Goal: Task Accomplishment & Management: Complete application form

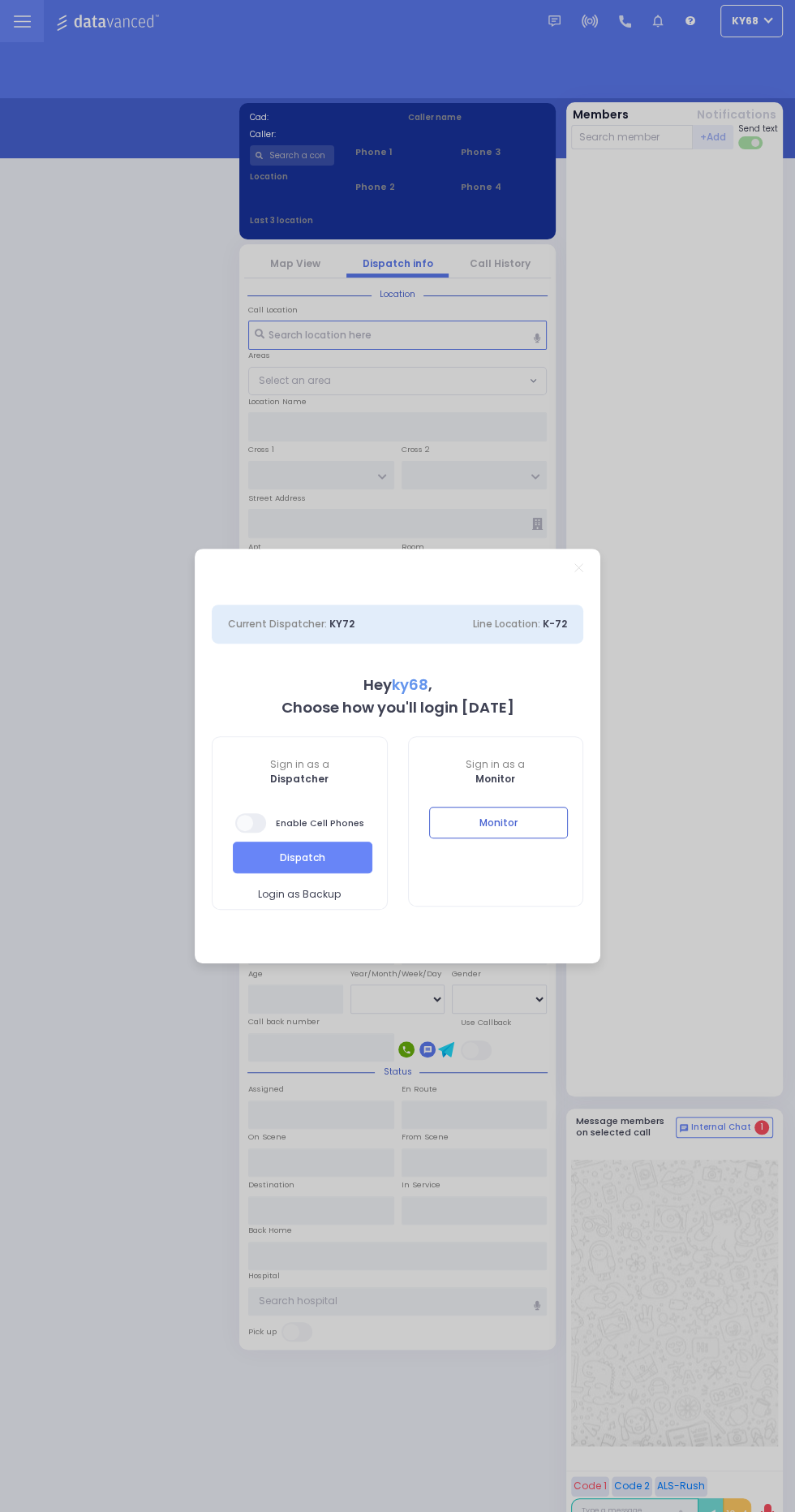
select select "12"
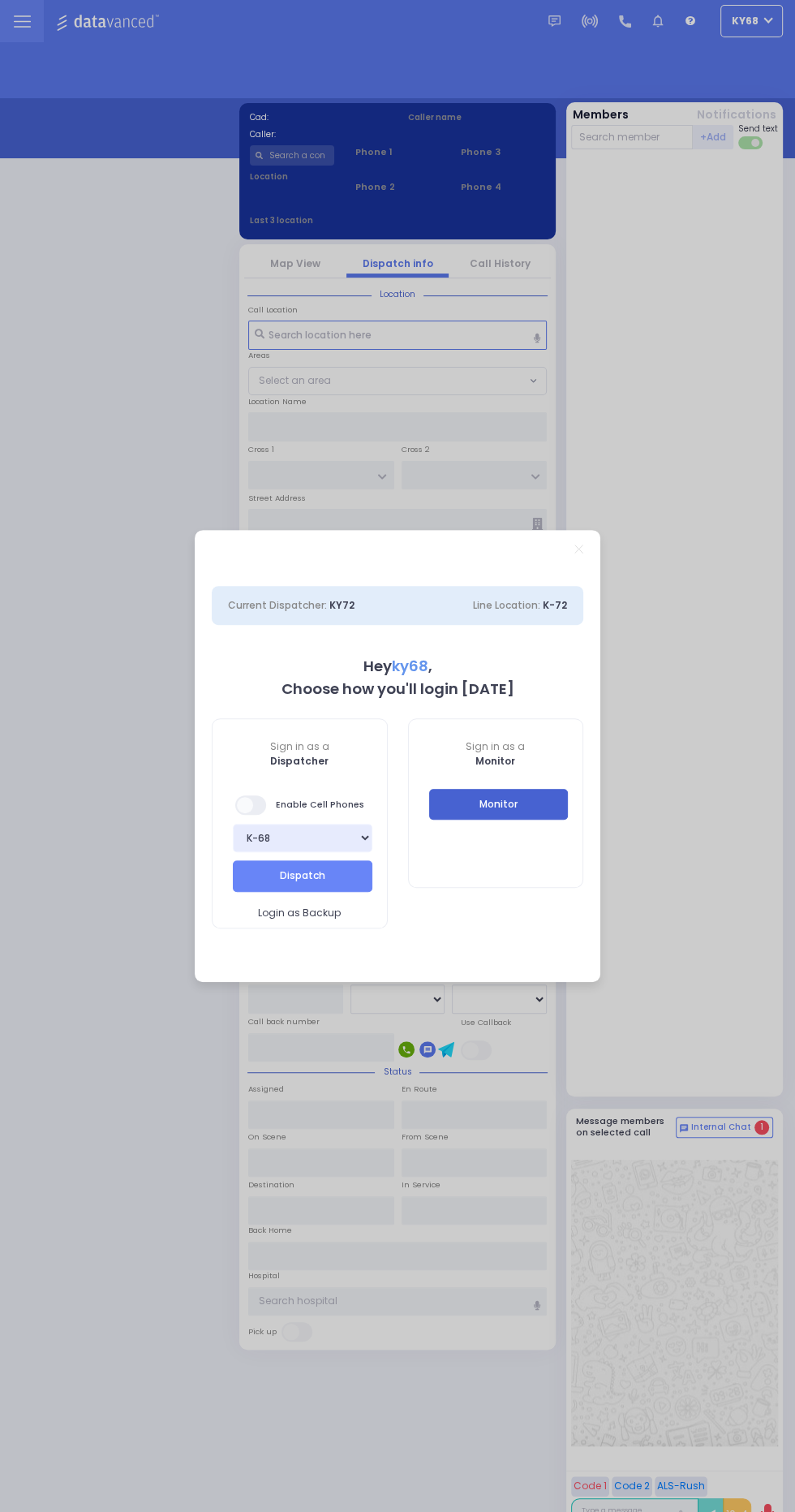
click at [562, 801] on button "Monitor" at bounding box center [499, 804] width 139 height 31
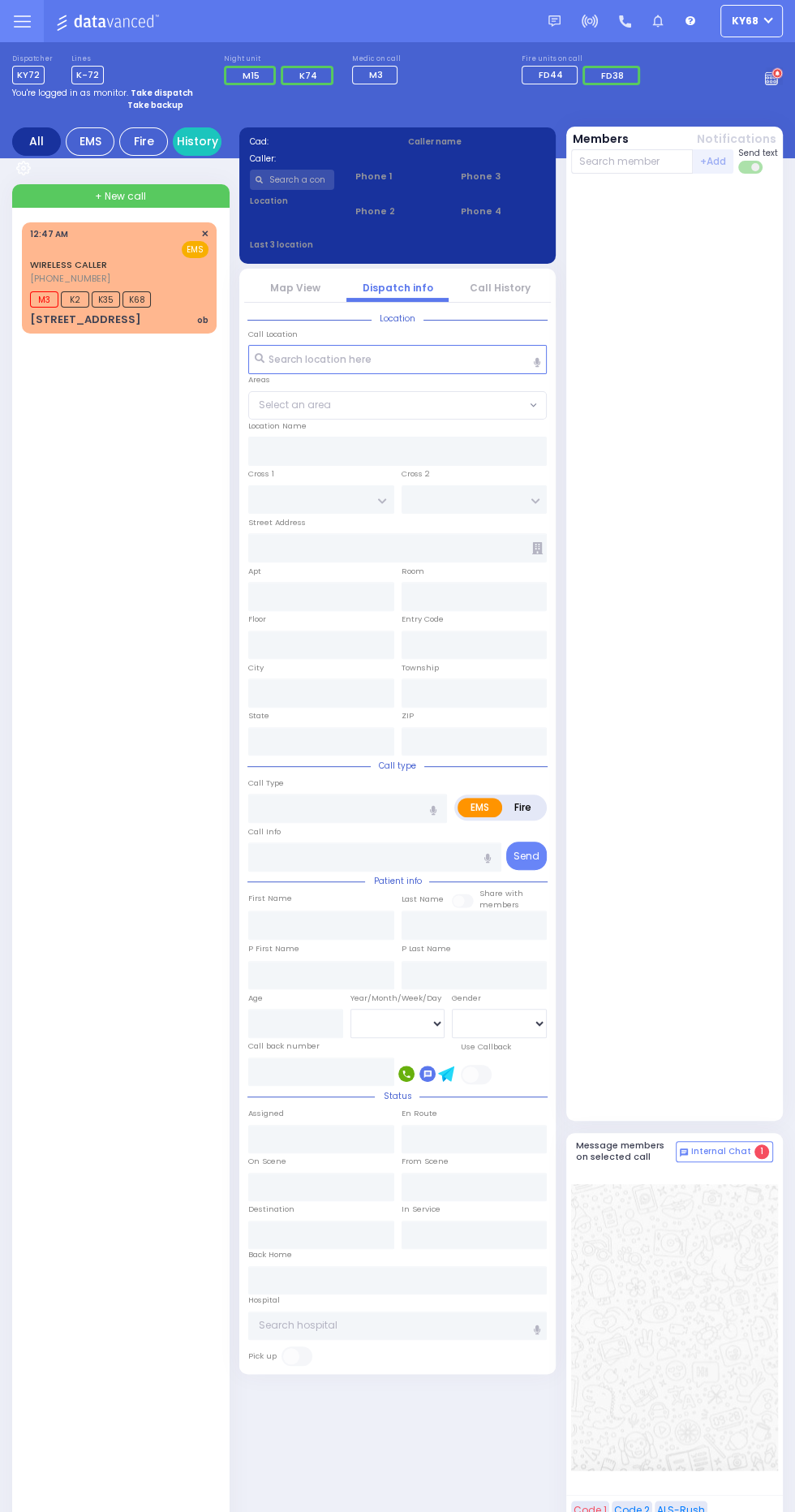
click at [59, 313] on div "[STREET_ADDRESS]" at bounding box center [86, 320] width 111 height 16
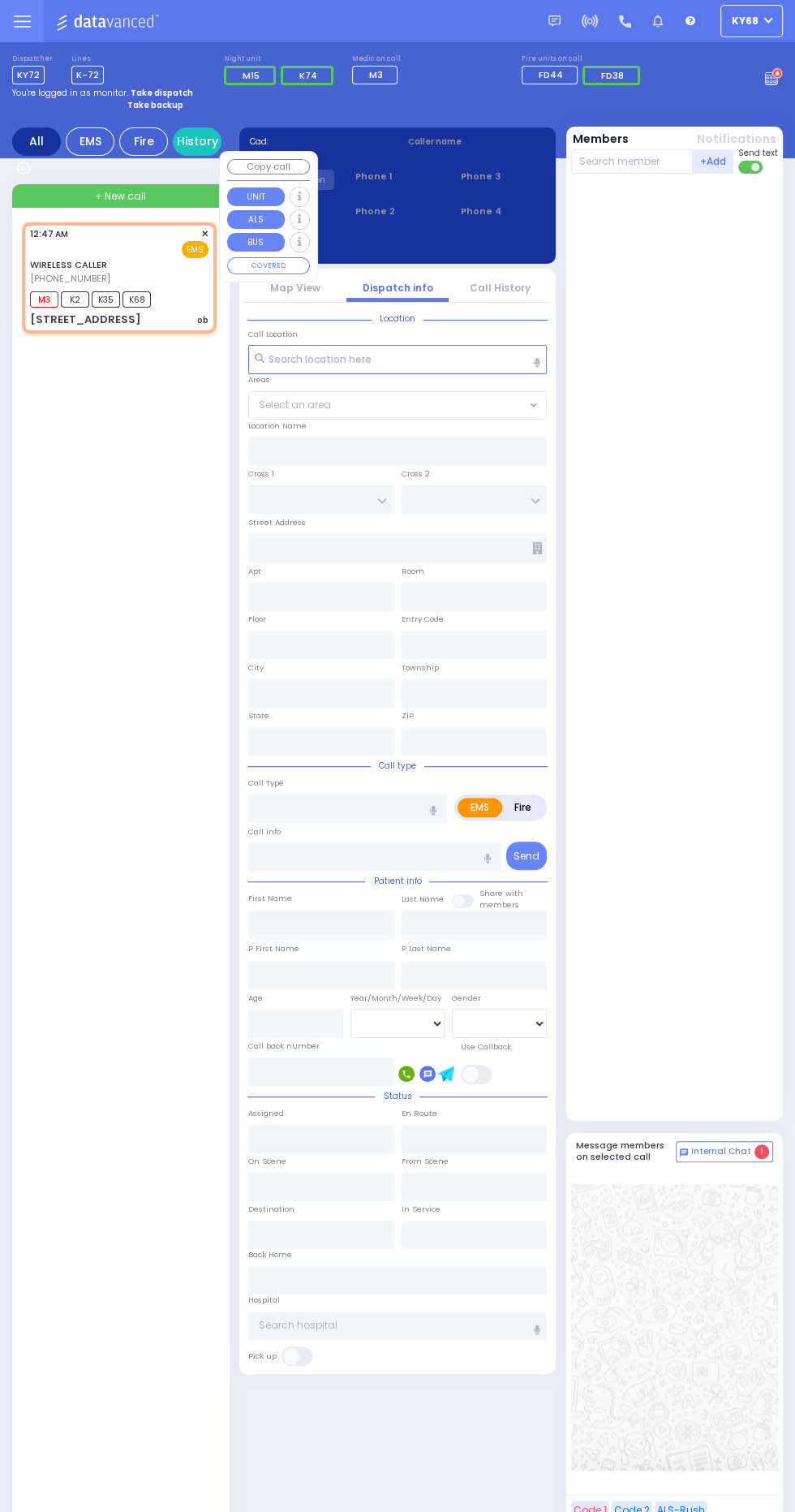
select select
type input "ob"
radio input "true"
select select
type input "00:47"
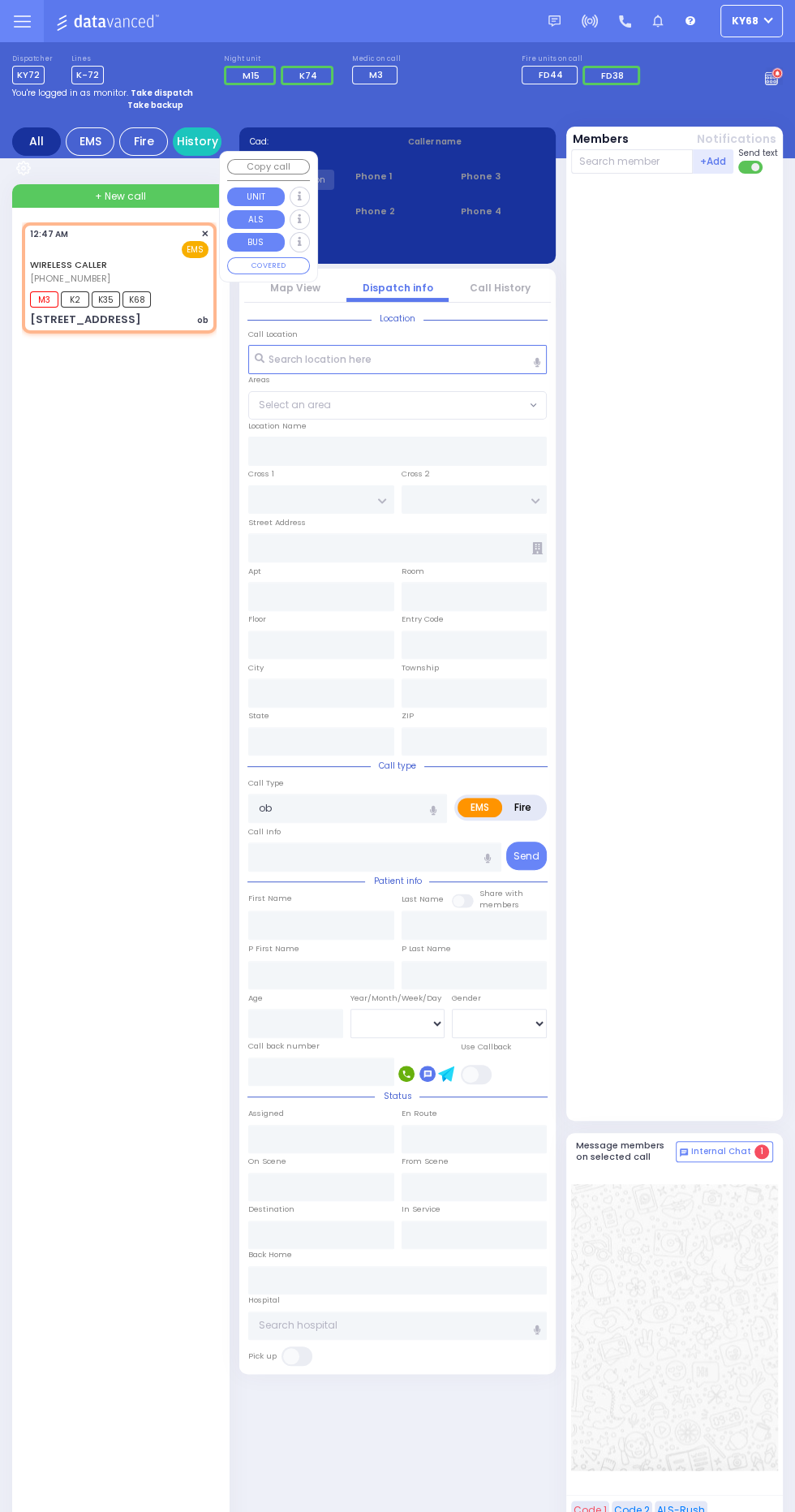
type input "00:49"
type input "ACRES RD"
type input "SATMAR DR"
type input "[STREET_ADDRESS]"
type input "301"
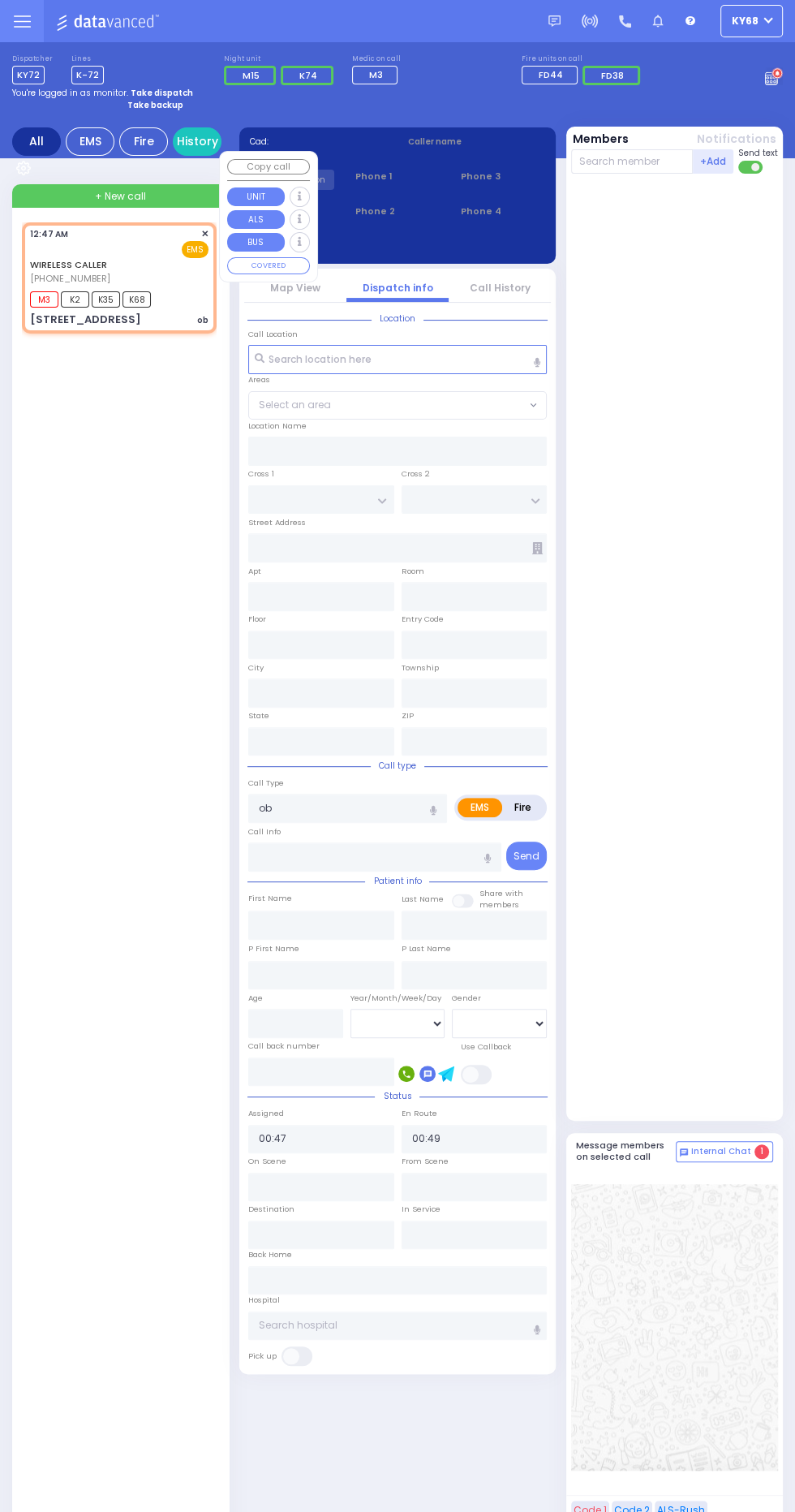
type input "Monroe"
type input "[US_STATE]"
type input "10950"
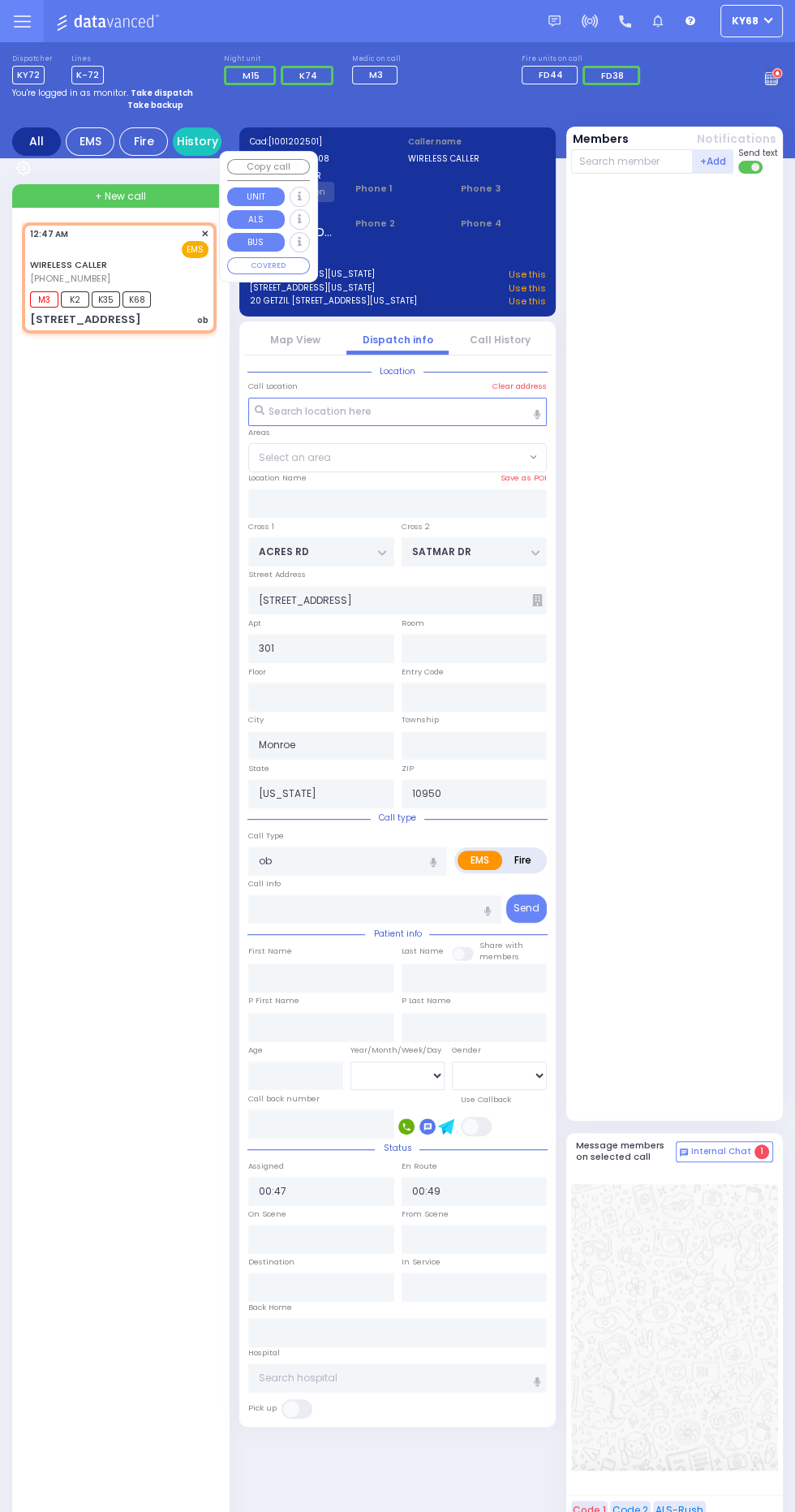
select select "PALM TREE"
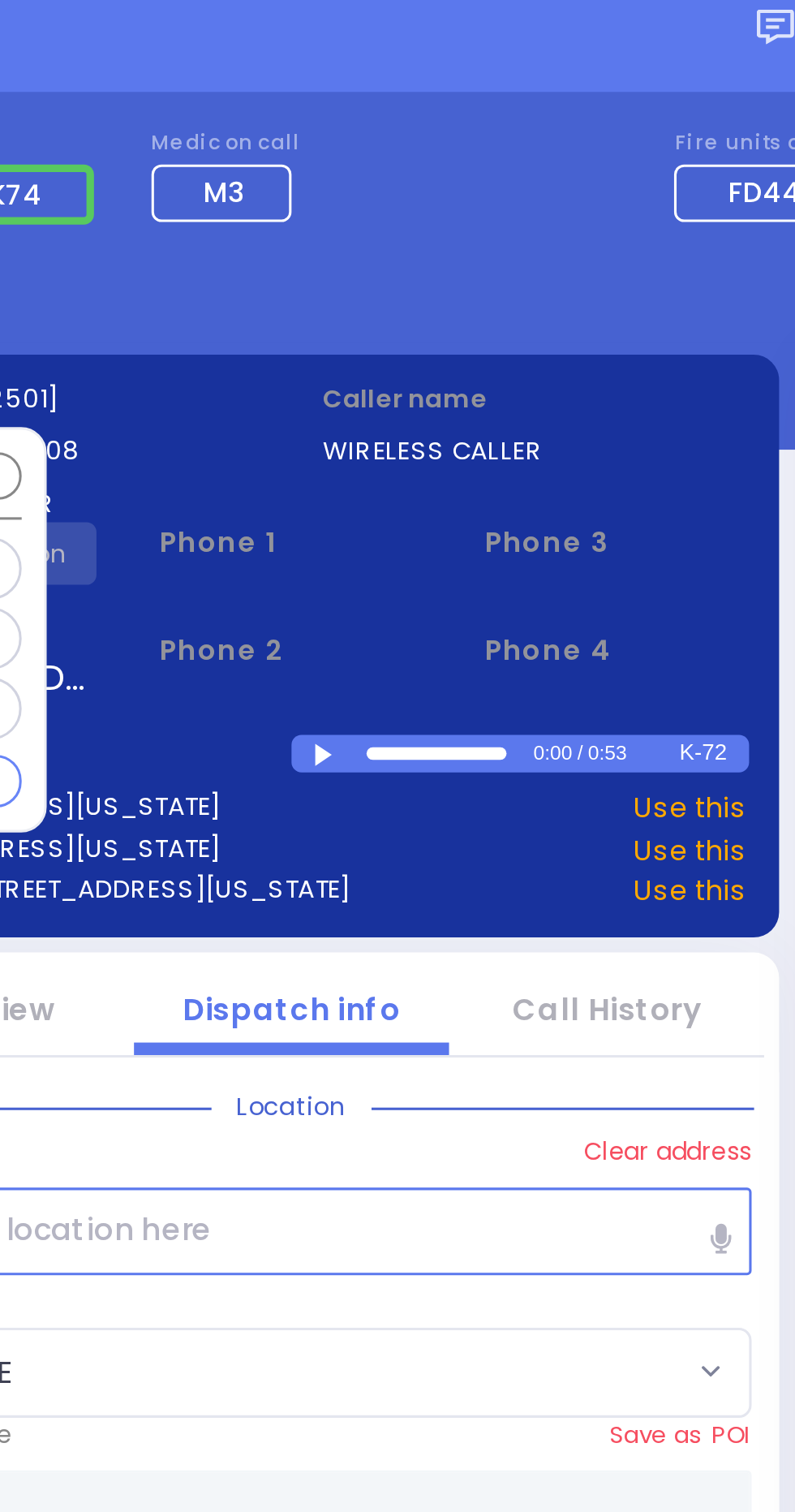
click at [408, 256] on div at bounding box center [410, 258] width 9 height 7
